Goal: Information Seeking & Learning: Learn about a topic

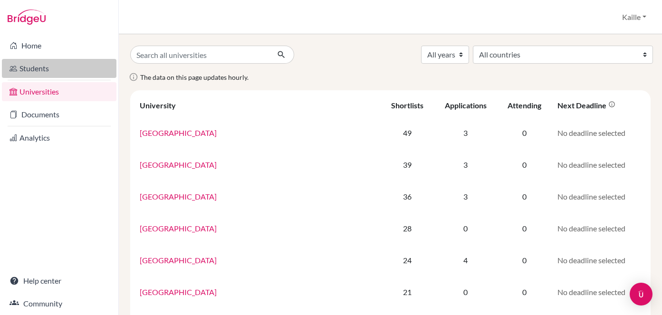
click at [37, 65] on link "Students" at bounding box center [59, 68] width 114 height 19
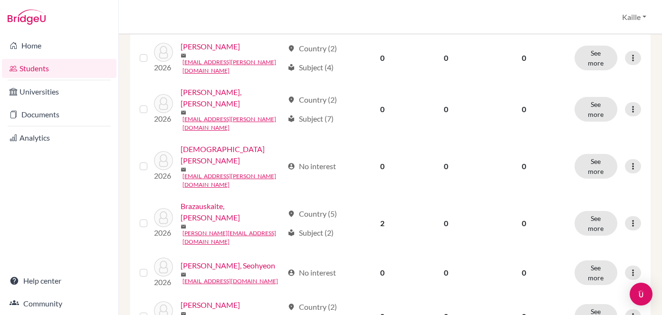
scroll to position [293, 0]
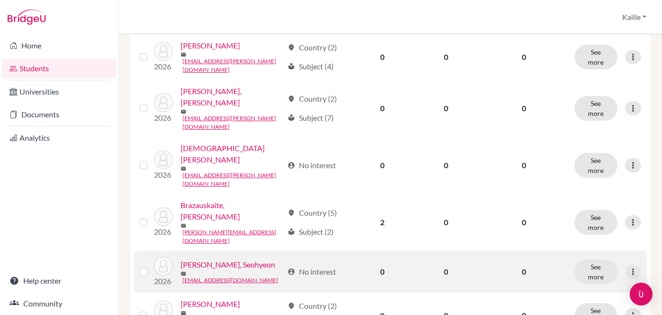
click at [217, 259] on link "Cho, Seohyeon" at bounding box center [227, 264] width 95 height 11
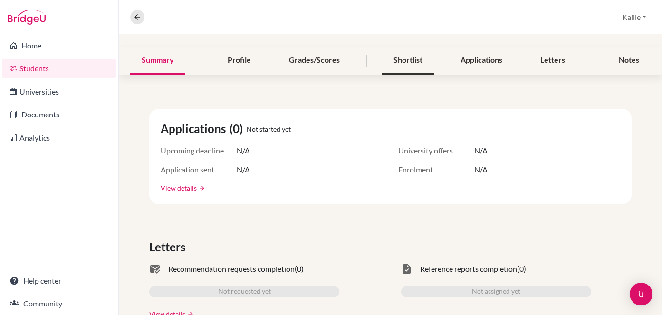
scroll to position [85, 0]
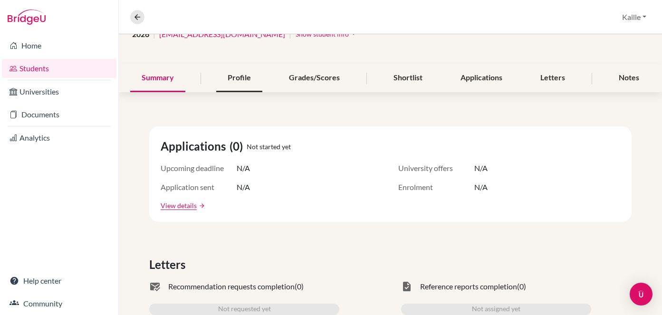
click at [248, 81] on div "Profile" at bounding box center [239, 78] width 46 height 28
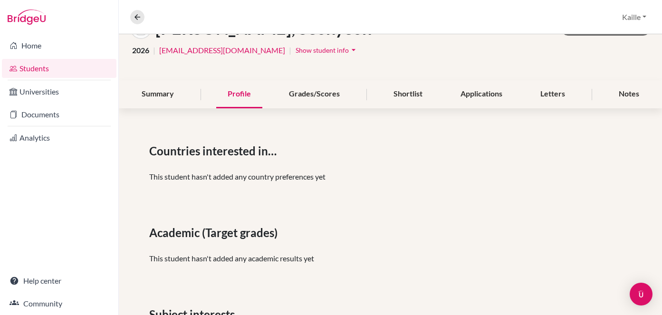
scroll to position [77, 0]
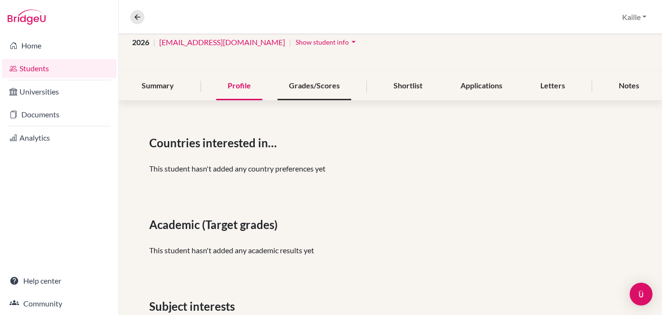
click at [299, 83] on div "Grades/Scores" at bounding box center [314, 86] width 74 height 28
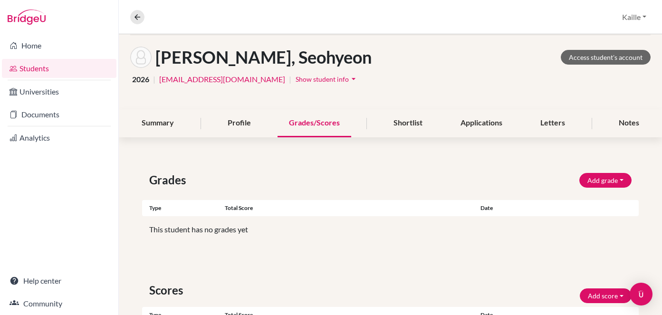
scroll to position [24, 0]
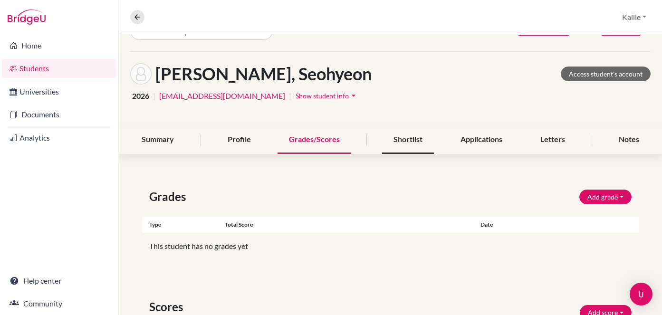
click at [397, 149] on div "Shortlist" at bounding box center [408, 140] width 52 height 28
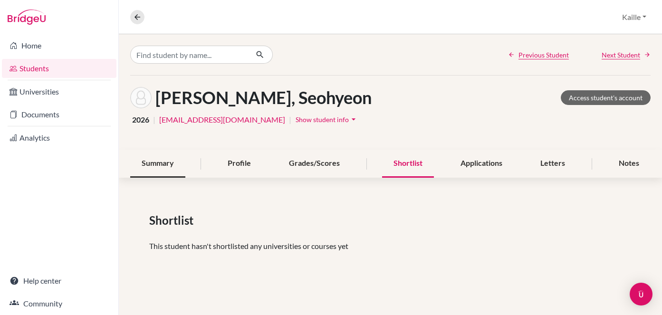
click at [180, 163] on div "Summary" at bounding box center [157, 164] width 55 height 28
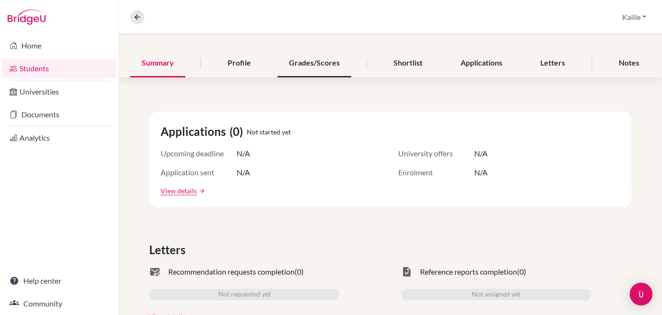
scroll to position [102, 0]
